Goal: Find specific page/section: Find specific page/section

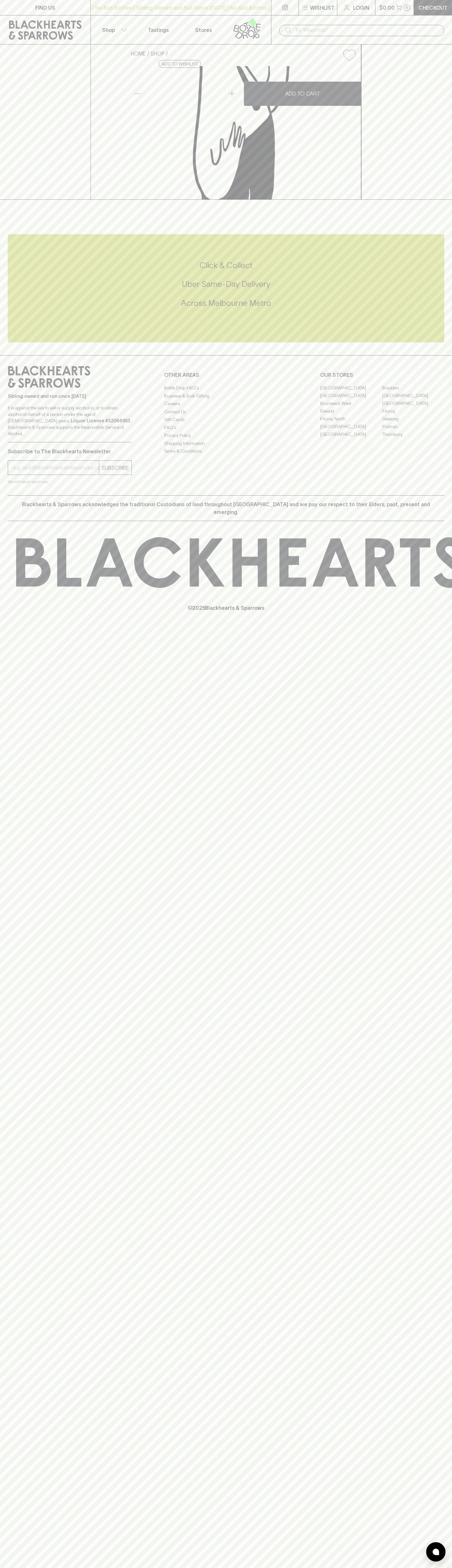
click at [29, 26] on icon at bounding box center [45, 30] width 72 height 19
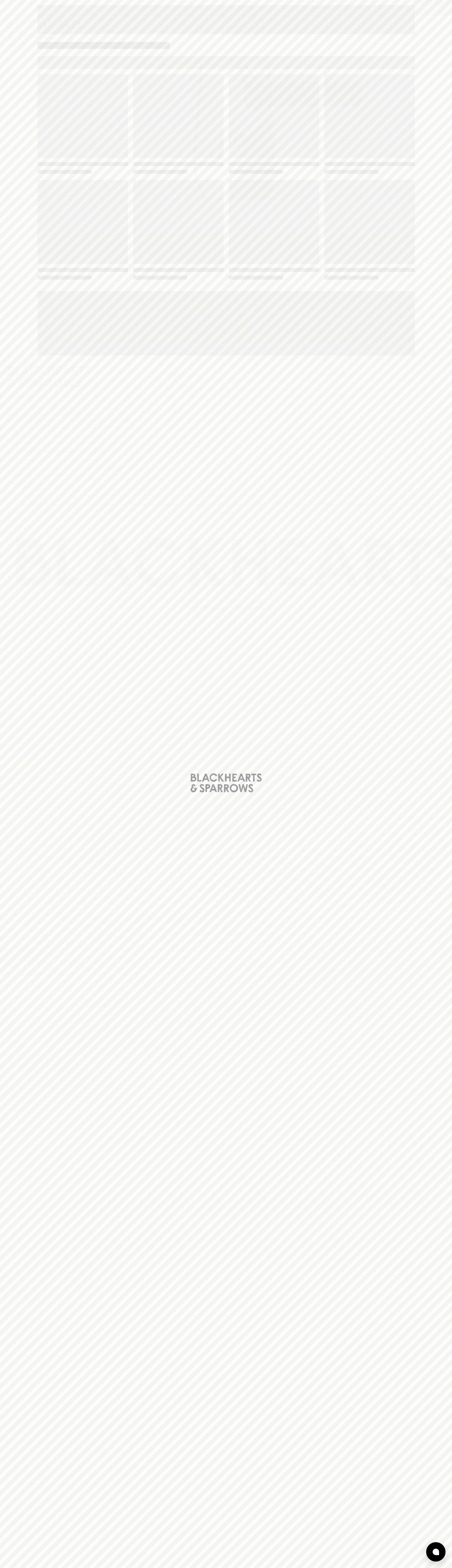
click at [87, 1567] on html "FIND US | No Bad Bottles | Sibling Owned and Run Since [DATE] | No Bad Bottles …" at bounding box center [226, 784] width 452 height 1568
click at [18, 157] on div "Loading" at bounding box center [226, 784] width 452 height 1568
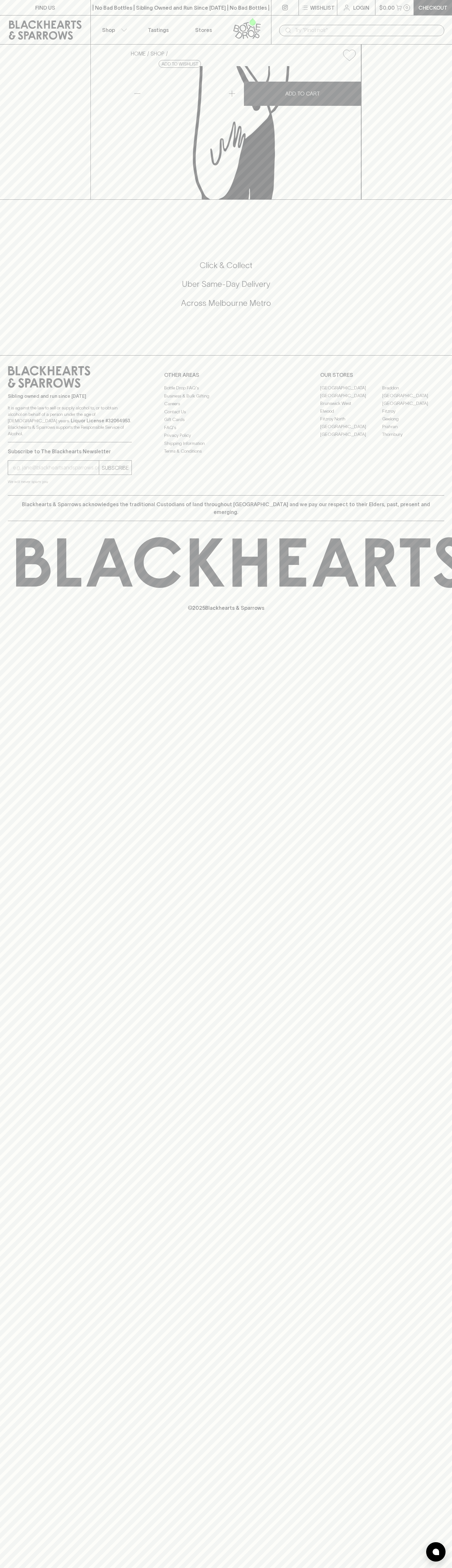
click at [413, 415] on link "Fitzroy" at bounding box center [413, 411] width 62 height 8
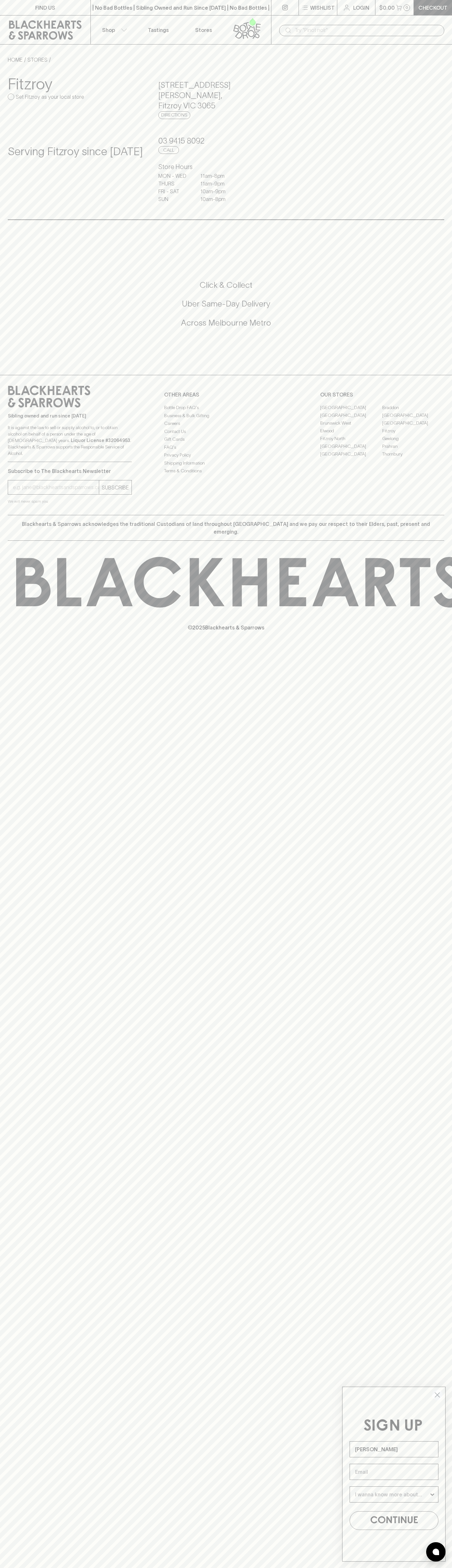
type input "[PERSON_NAME]"
